Goal: Answer question/provide support

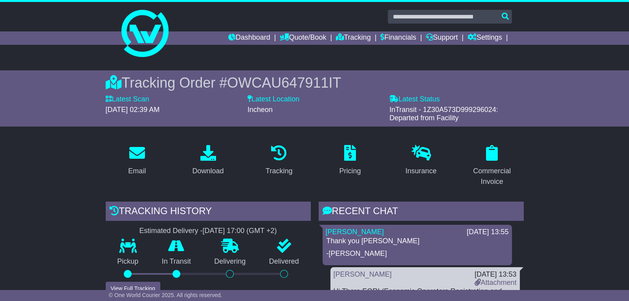
click at [472, 211] on div "RECENT CHAT" at bounding box center [420, 211] width 205 height 21
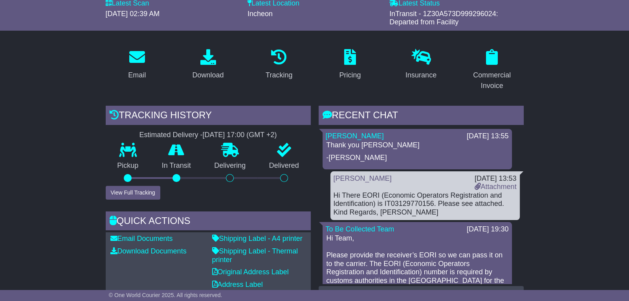
scroll to position [92, 0]
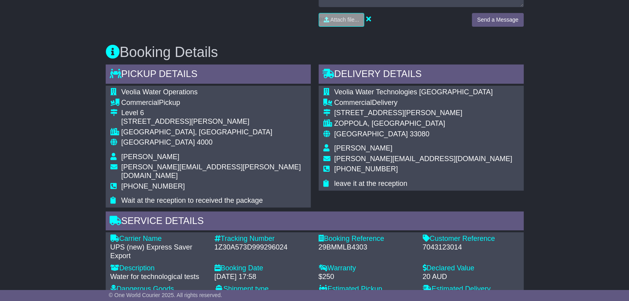
scroll to position [396, 0]
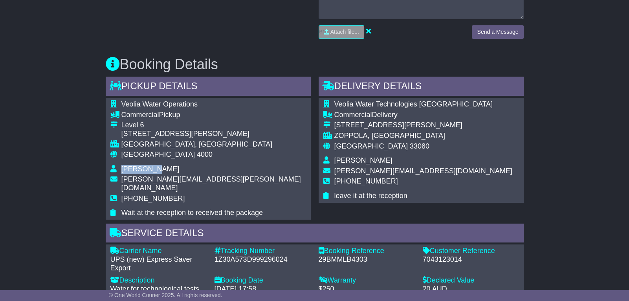
drag, startPoint x: 157, startPoint y: 172, endPoint x: 123, endPoint y: 172, distance: 33.8
click at [123, 172] on td "[PERSON_NAME]" at bounding box center [213, 170] width 185 height 11
copy span "[PERSON_NAME]"
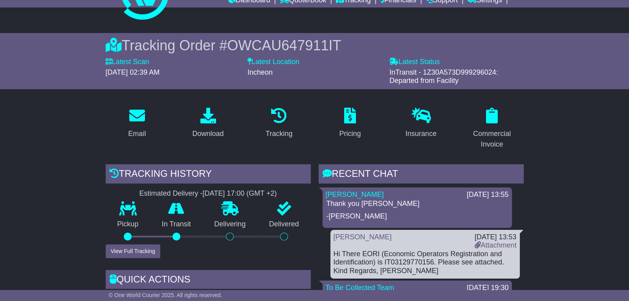
scroll to position [90, 0]
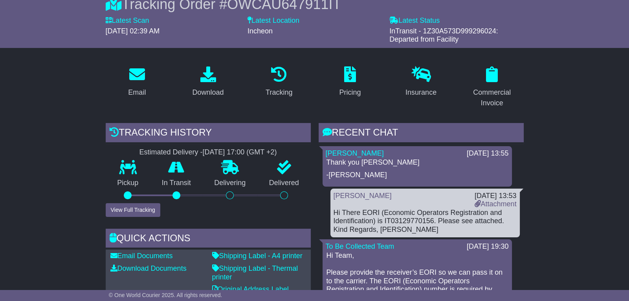
click at [388, 131] on div "RECENT CHAT" at bounding box center [420, 133] width 205 height 21
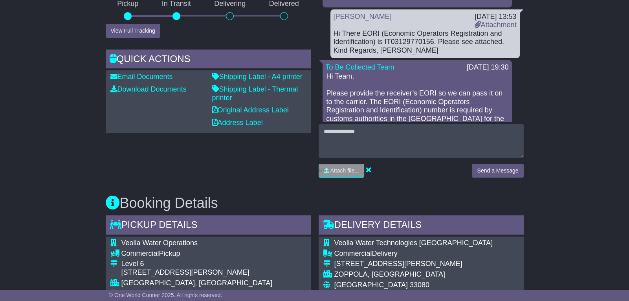
scroll to position [304, 0]
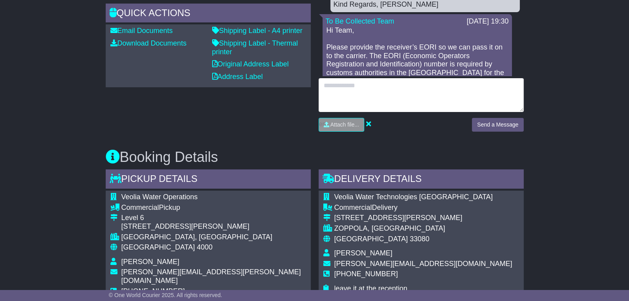
click at [384, 98] on textarea at bounding box center [420, 95] width 205 height 34
type textarea "*"
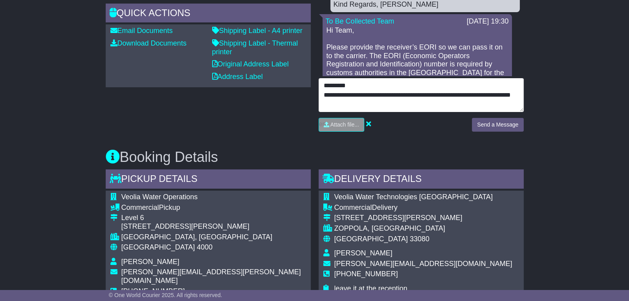
drag, startPoint x: 352, startPoint y: 104, endPoint x: 323, endPoint y: 101, distance: 29.2
click at [323, 101] on textarea "**********" at bounding box center [420, 95] width 205 height 34
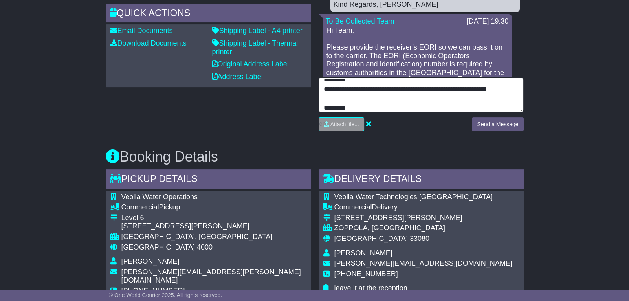
scroll to position [15, 0]
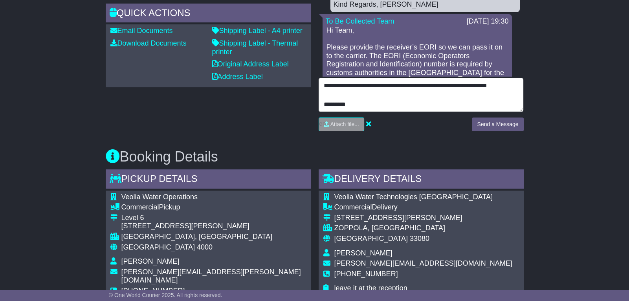
type textarea "**********"
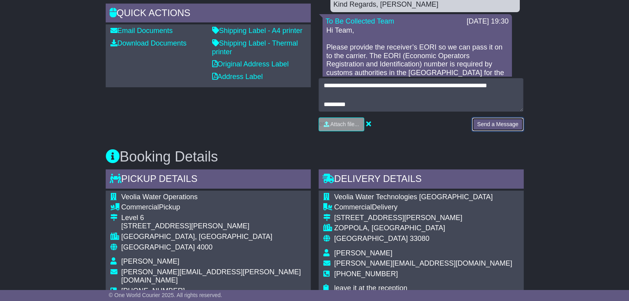
click at [498, 126] on button "Send a Message" at bounding box center [497, 124] width 51 height 14
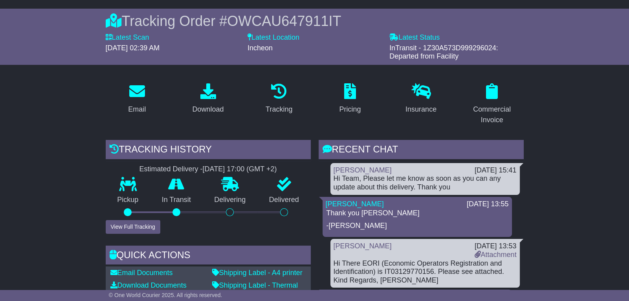
scroll to position [61, 0]
